Goal: Browse casually

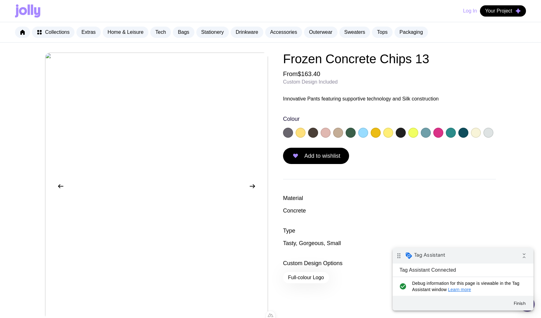
click at [25, 13] on icon at bounding box center [23, 11] width 8 height 8
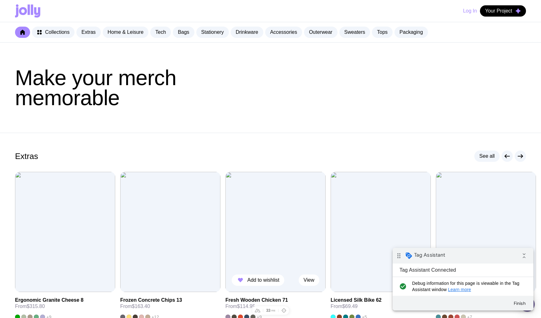
click at [275, 218] on img at bounding box center [275, 232] width 100 height 120
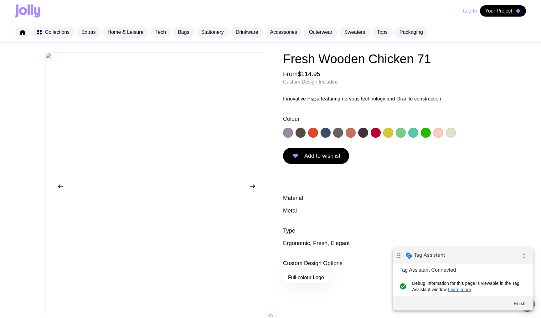
click at [163, 28] on link "Tech" at bounding box center [160, 32] width 21 height 11
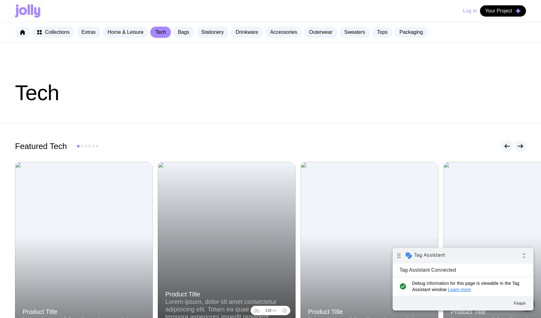
click at [257, 228] on div at bounding box center [227, 254] width 138 height 184
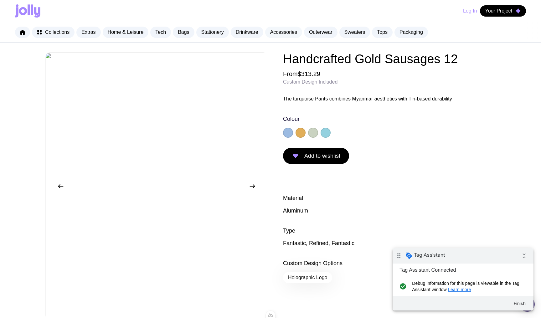
click at [290, 28] on link "Accessories" at bounding box center [283, 32] width 37 height 11
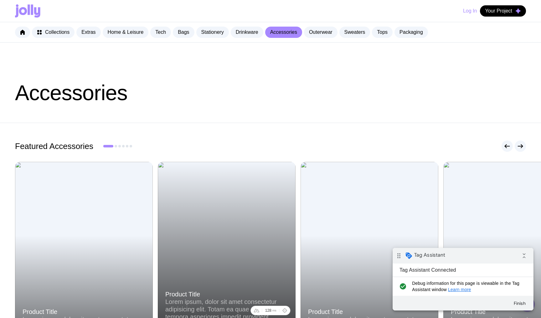
click at [237, 233] on div at bounding box center [227, 254] width 138 height 184
